Goal: Information Seeking & Learning: Learn about a topic

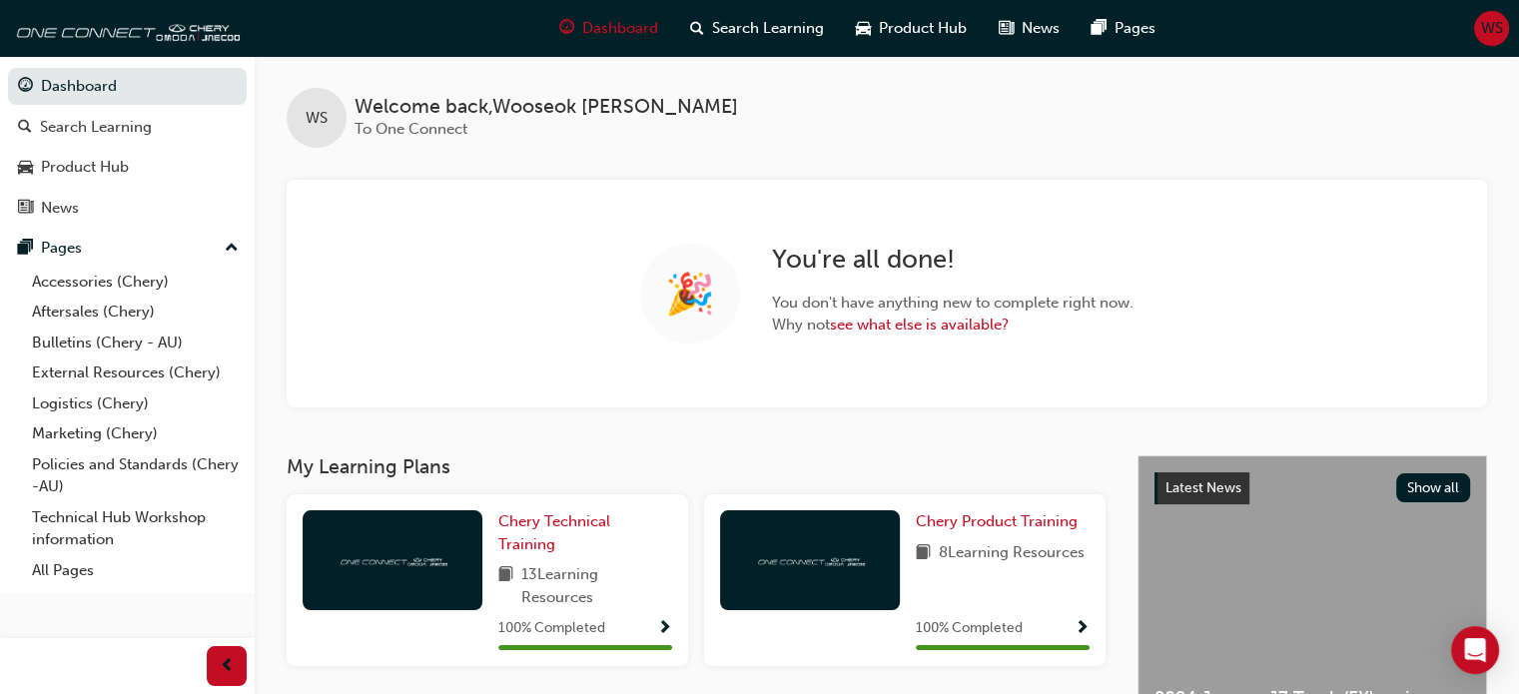
click at [1494, 31] on span "WS" at bounding box center [1492, 28] width 22 height 23
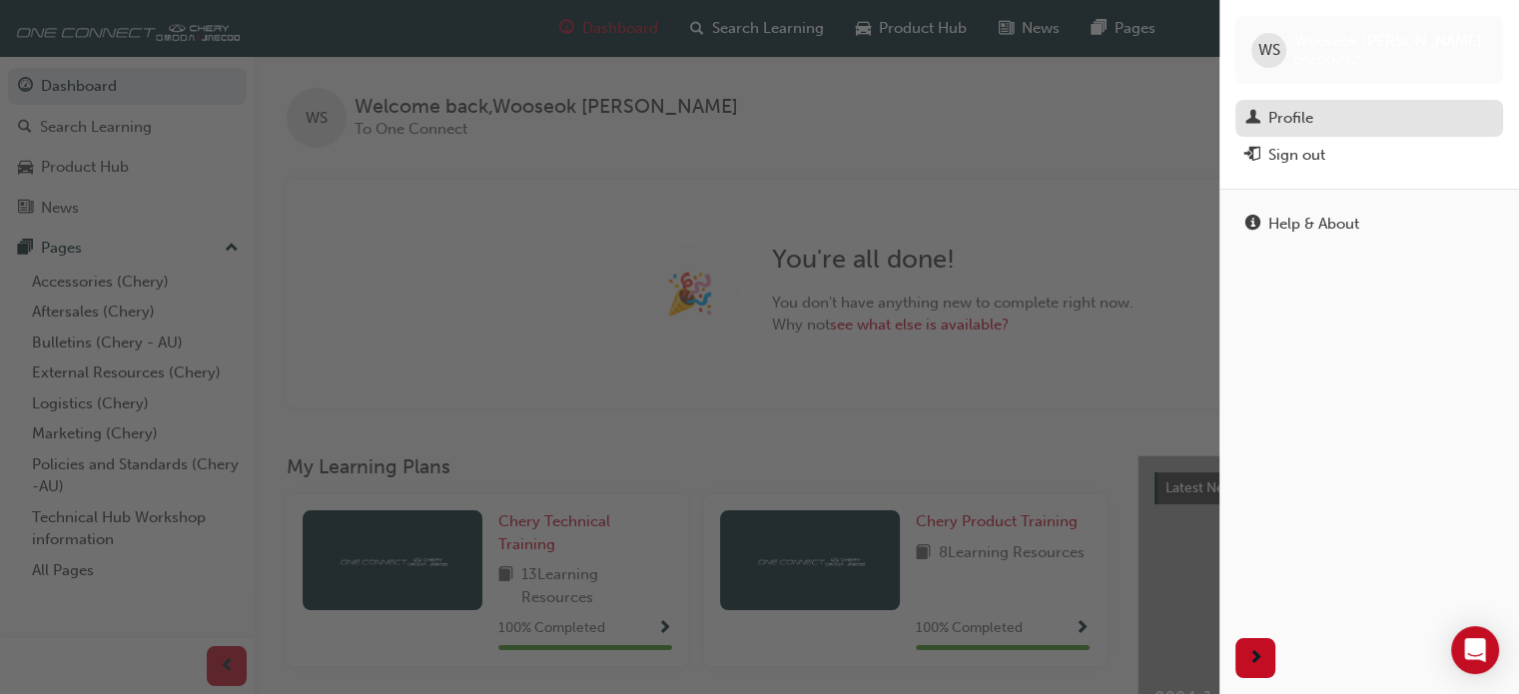
click at [1398, 111] on div "Profile" at bounding box center [1369, 118] width 248 height 25
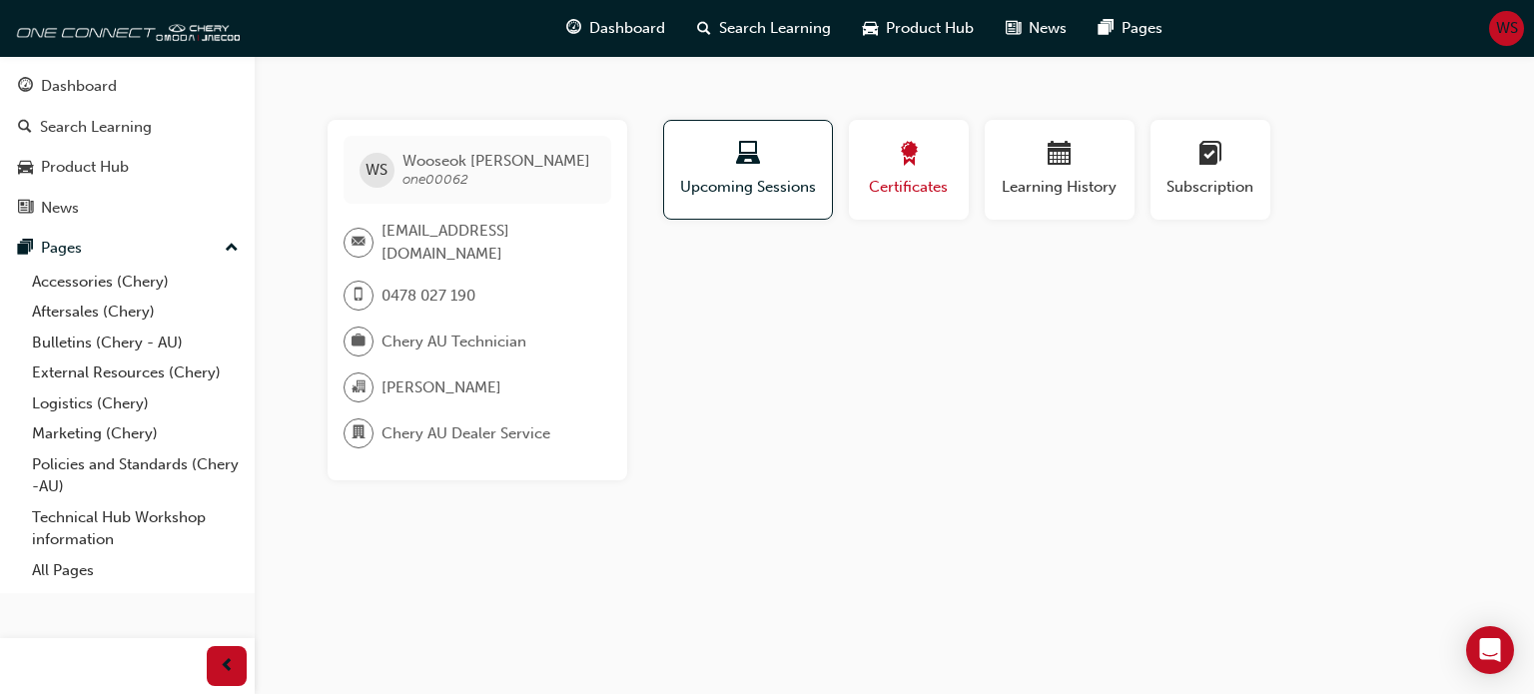
click at [922, 195] on span "Certificates" at bounding box center [909, 187] width 90 height 23
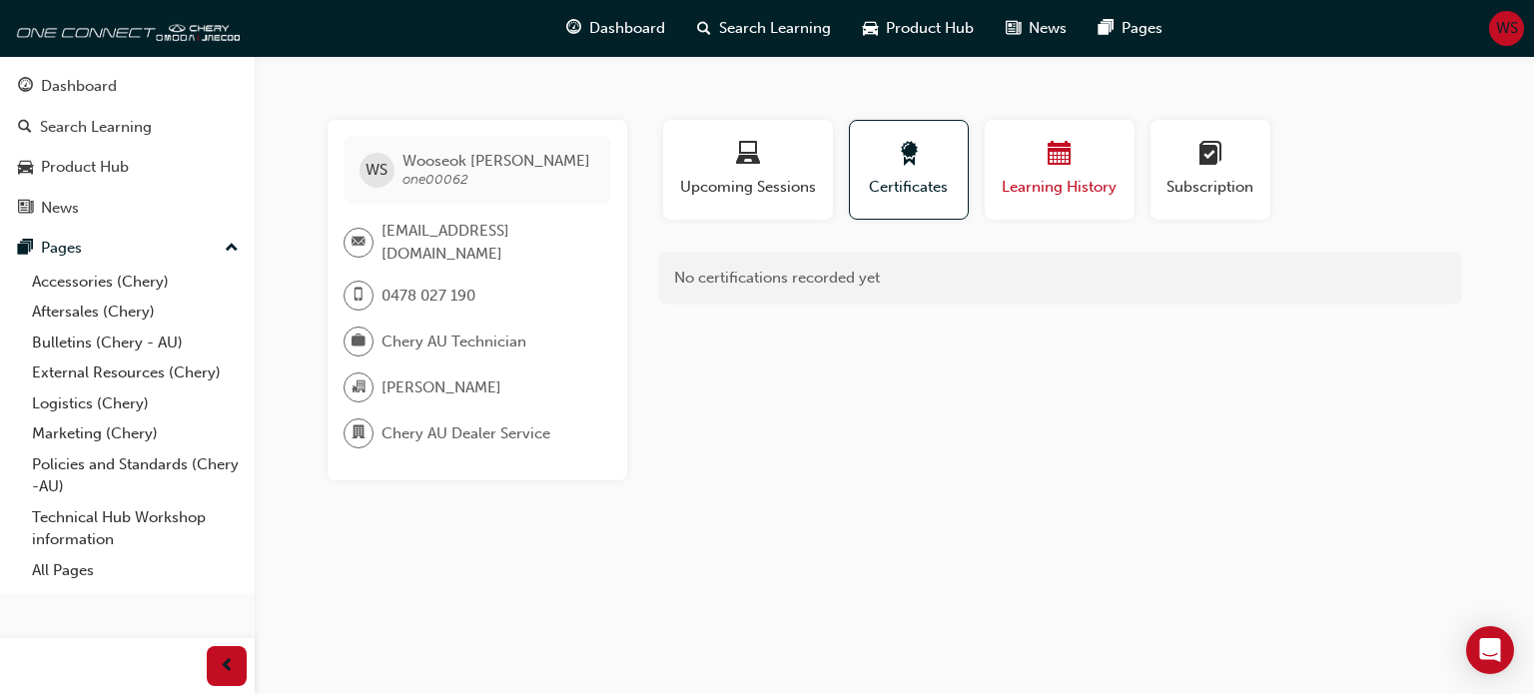
click at [1051, 183] on span "Learning History" at bounding box center [1060, 187] width 120 height 23
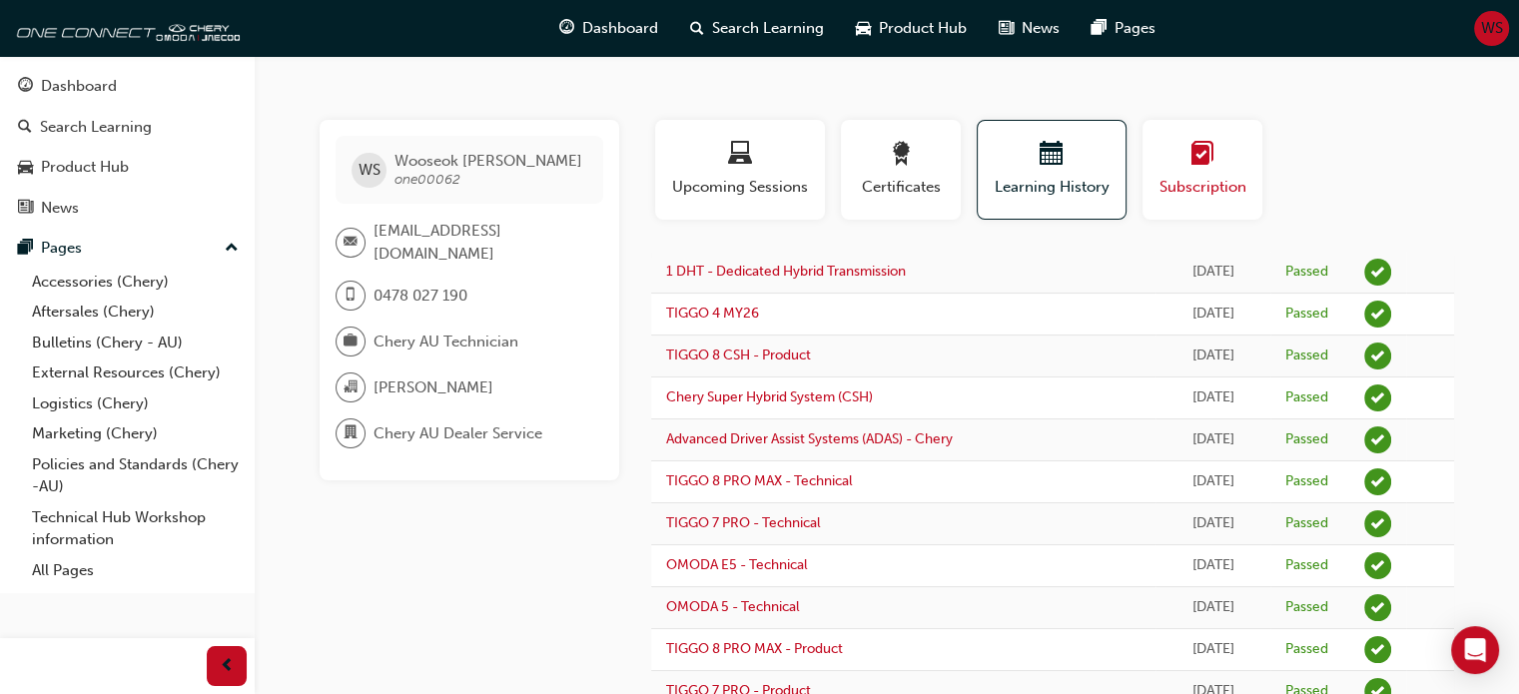
click at [1161, 175] on div "Subscription" at bounding box center [1202, 170] width 90 height 57
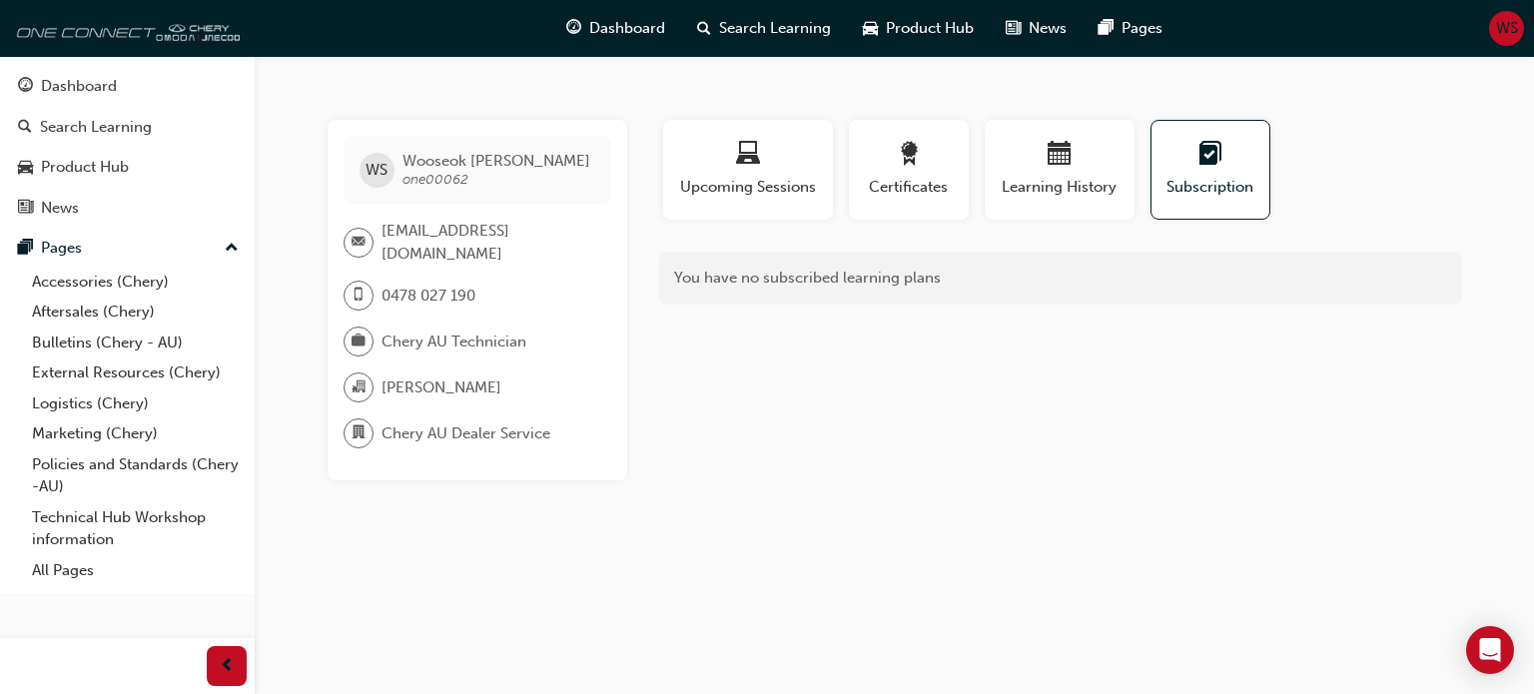
click at [136, 27] on img at bounding box center [125, 28] width 230 height 40
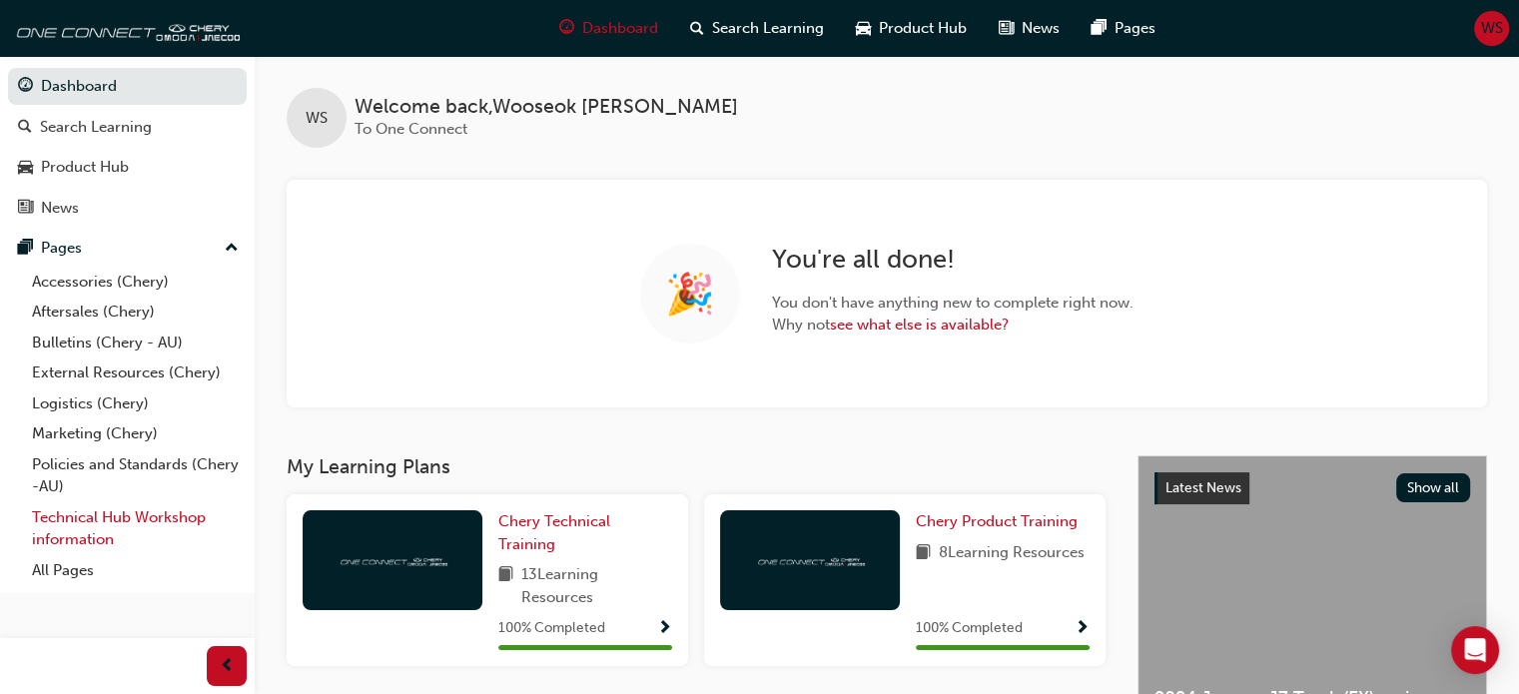
click at [146, 534] on link "Technical Hub Workshop information" at bounding box center [135, 528] width 223 height 53
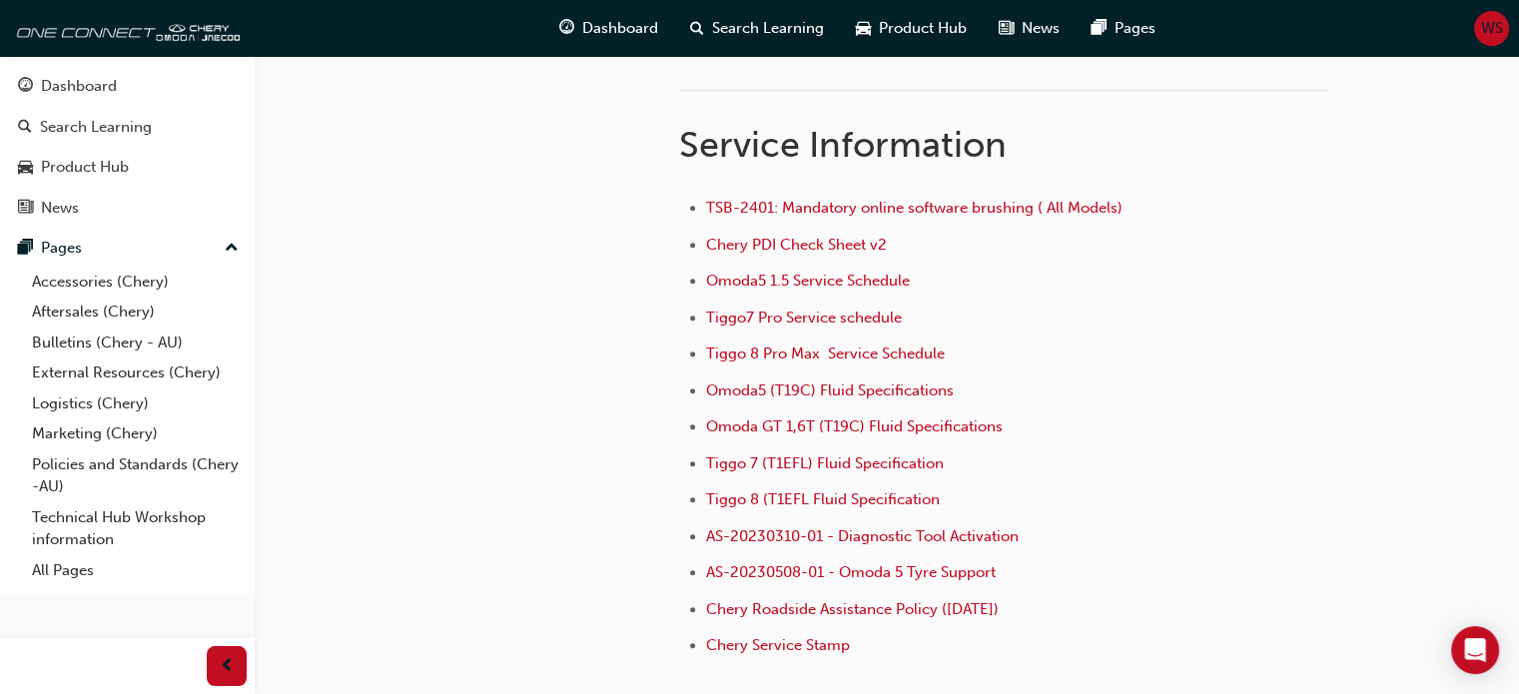
scroll to position [795, 0]
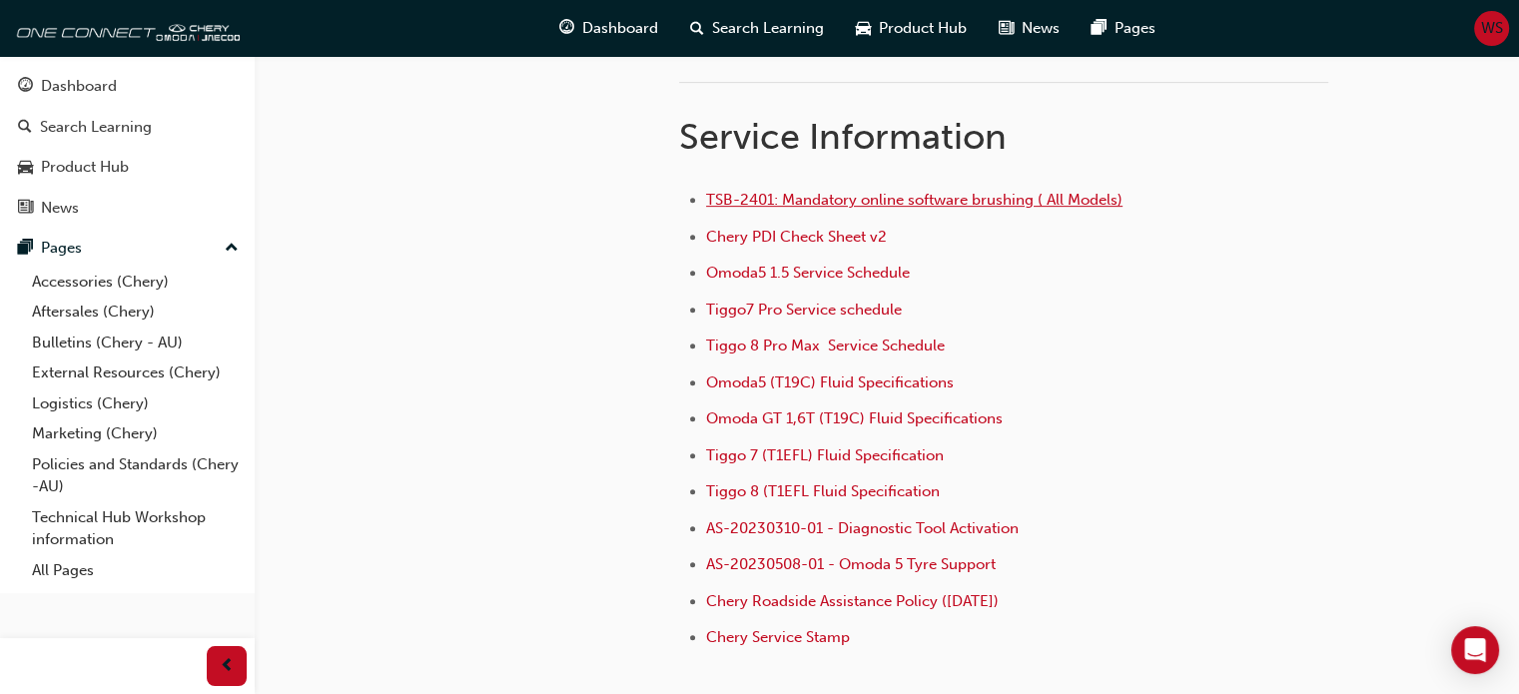
click at [800, 199] on span "TSB-2401: Mandatory online software brushing ( All Models)" at bounding box center [914, 200] width 416 height 18
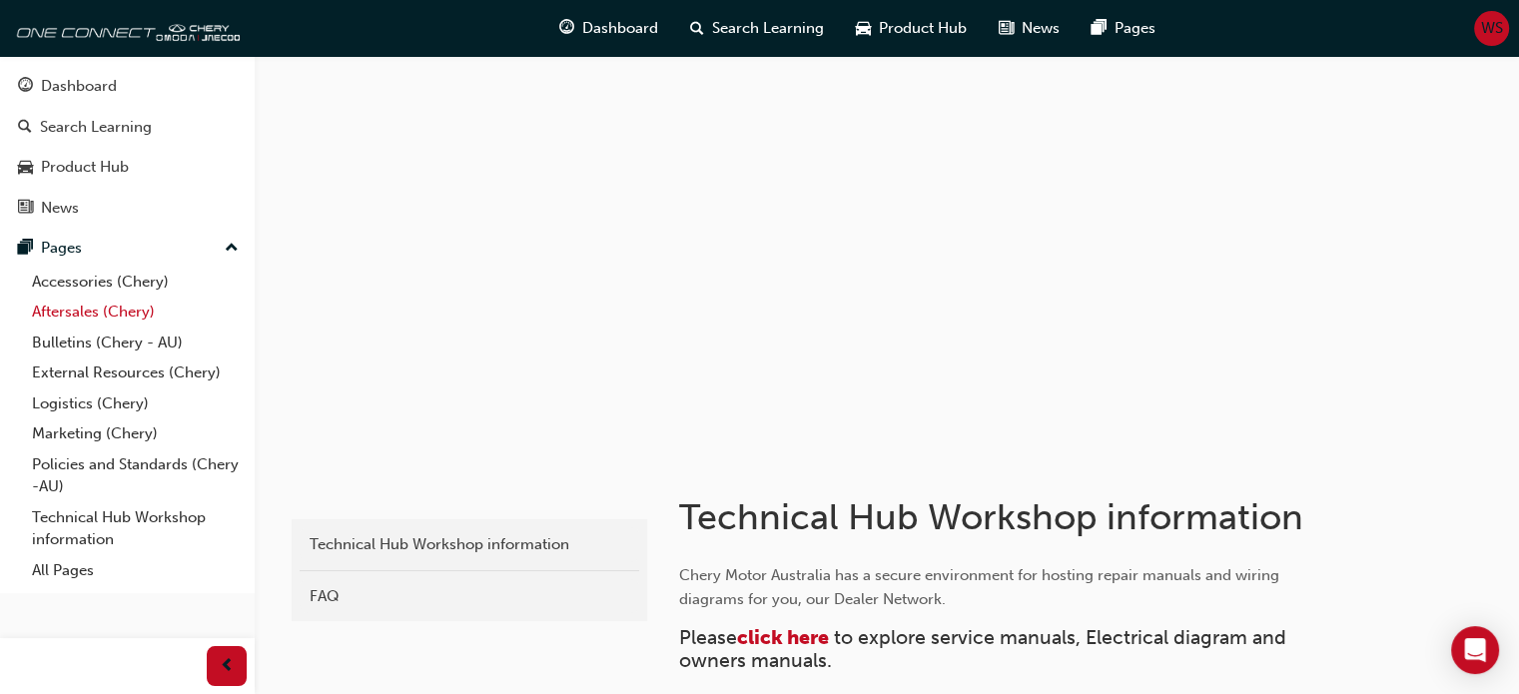
click at [100, 318] on link "Aftersales (Chery)" at bounding box center [135, 312] width 223 height 31
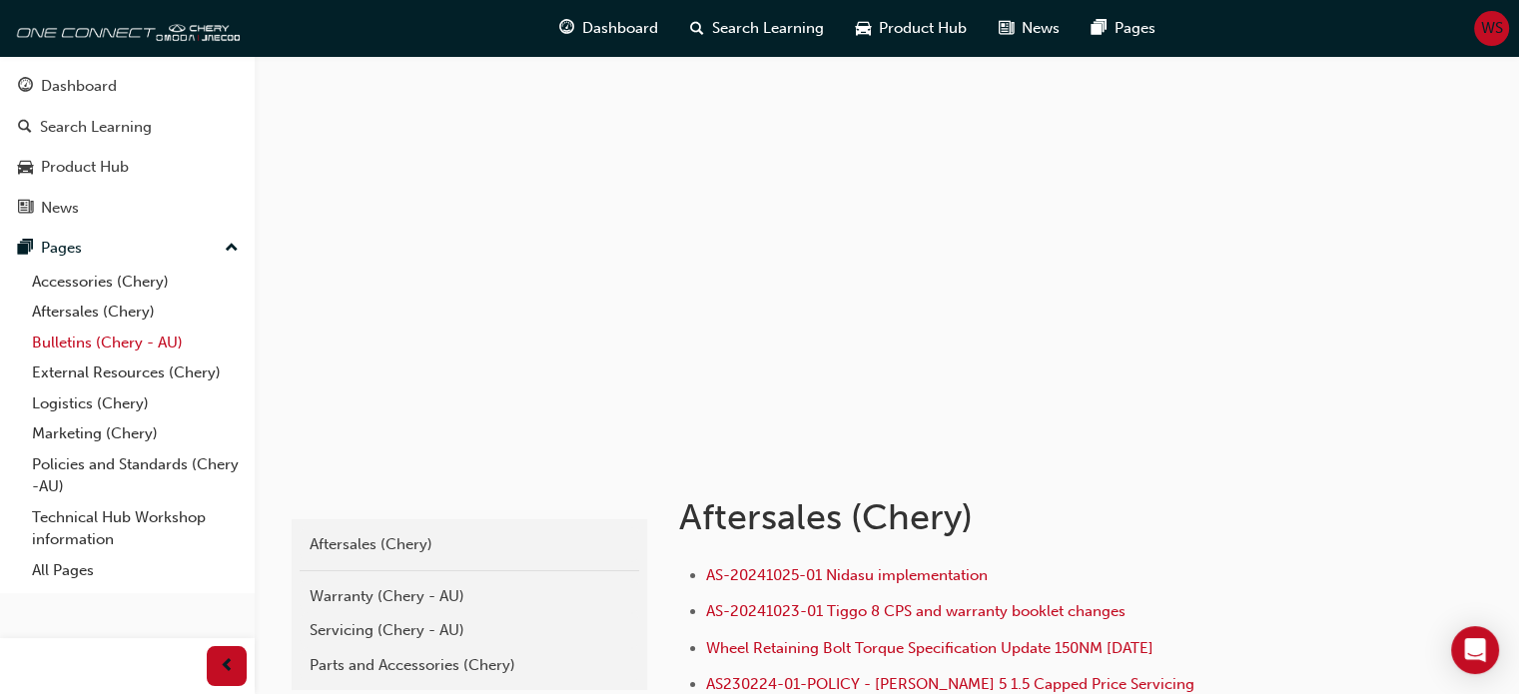
click at [100, 334] on link "Bulletins (Chery - AU)" at bounding box center [135, 343] width 223 height 31
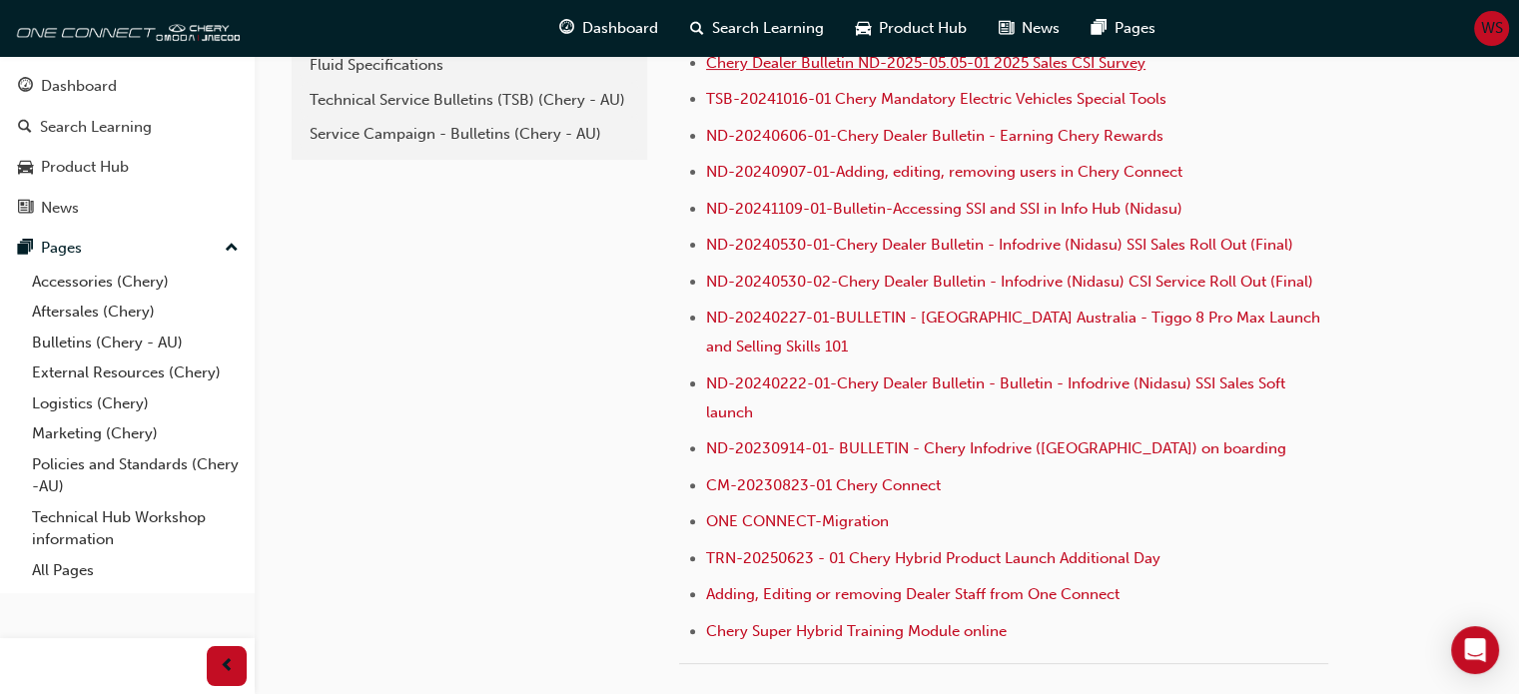
scroll to position [622, 0]
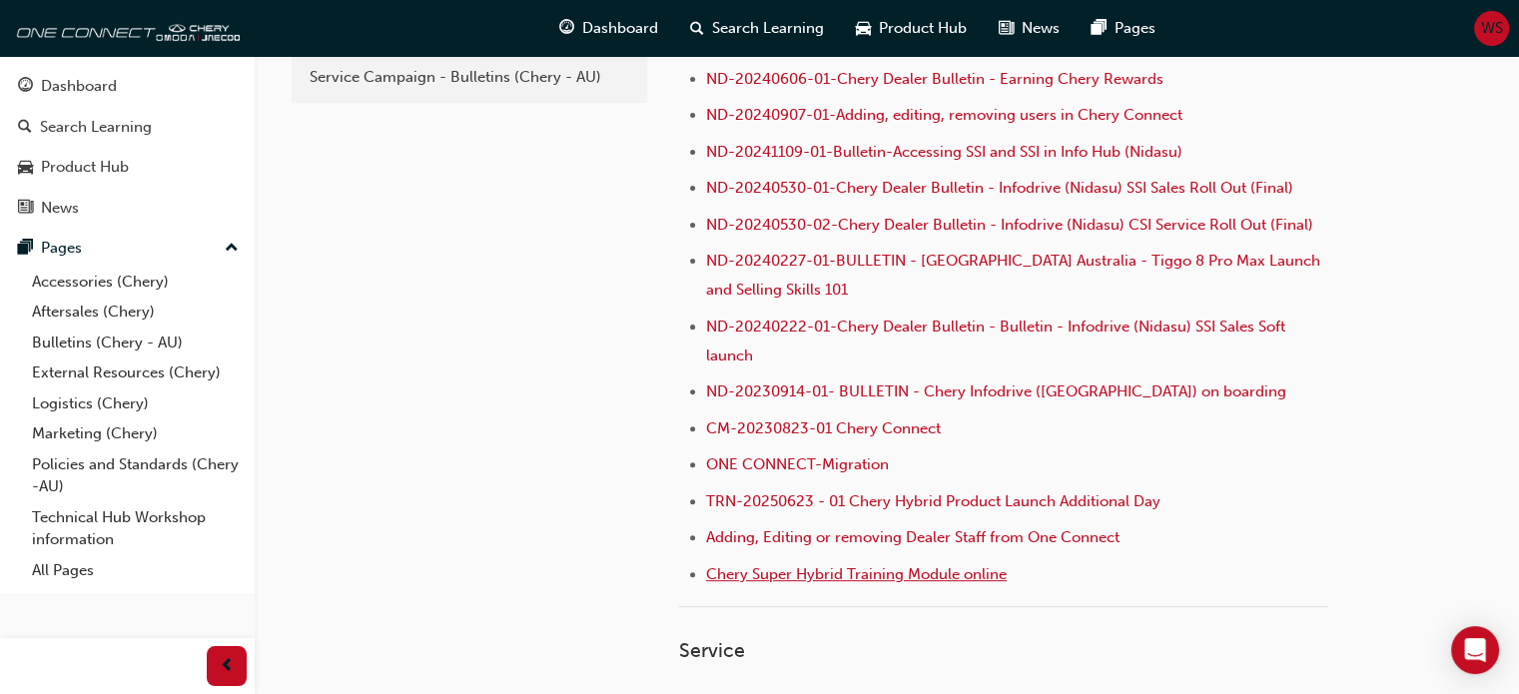
click at [728, 569] on span "Chery Super Hybrid Training Module online" at bounding box center [856, 574] width 301 height 18
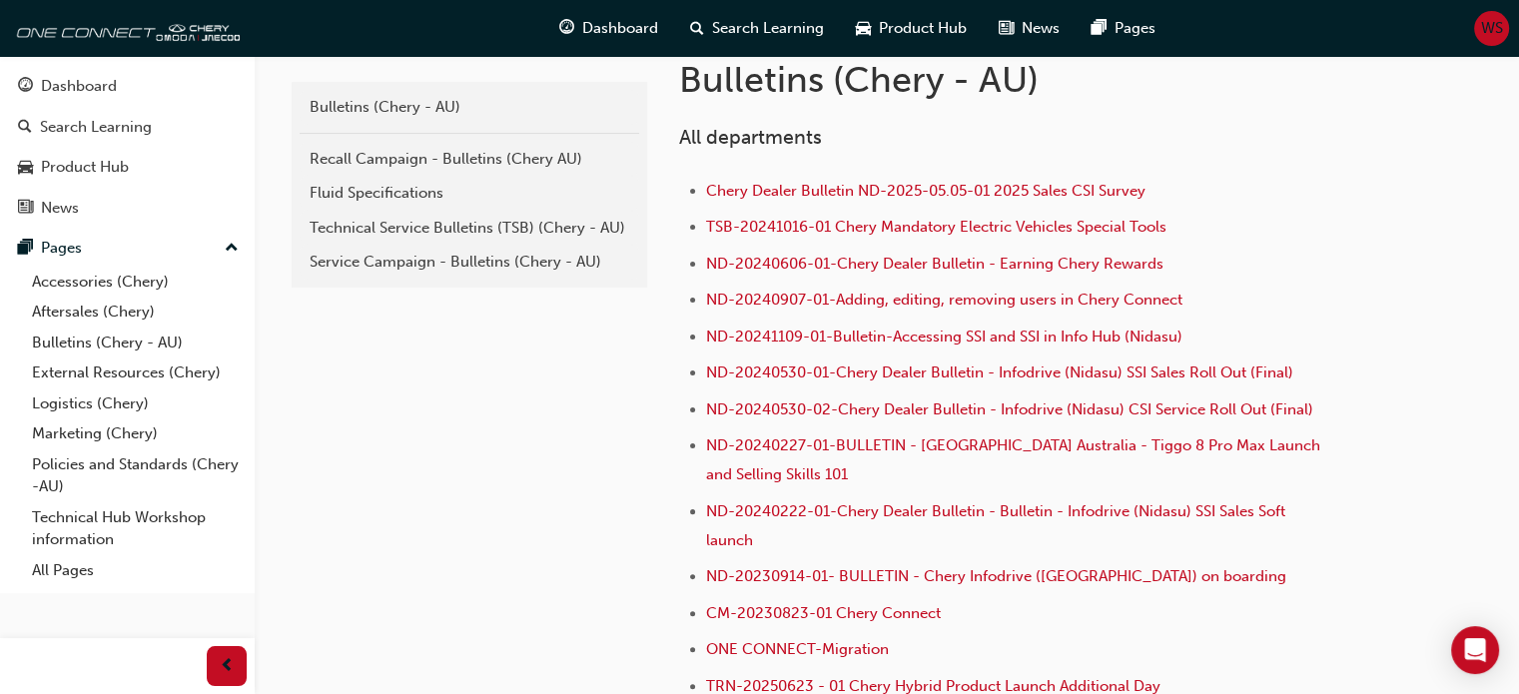
scroll to position [423, 0]
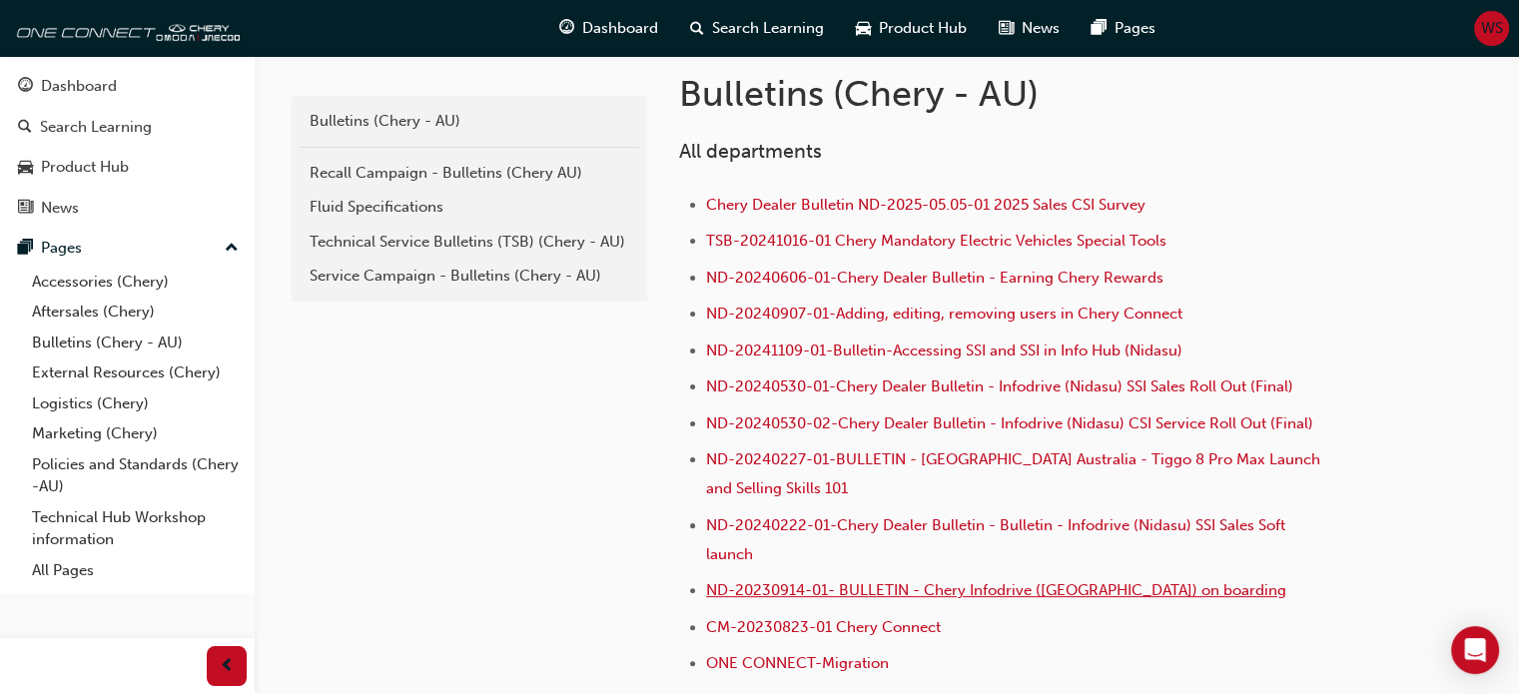
click at [805, 588] on span "ND-20230914-01- BULLETIN - Chery Infodrive ([GEOGRAPHIC_DATA]) on boarding" at bounding box center [996, 590] width 580 height 18
